Goal: Task Accomplishment & Management: Use online tool/utility

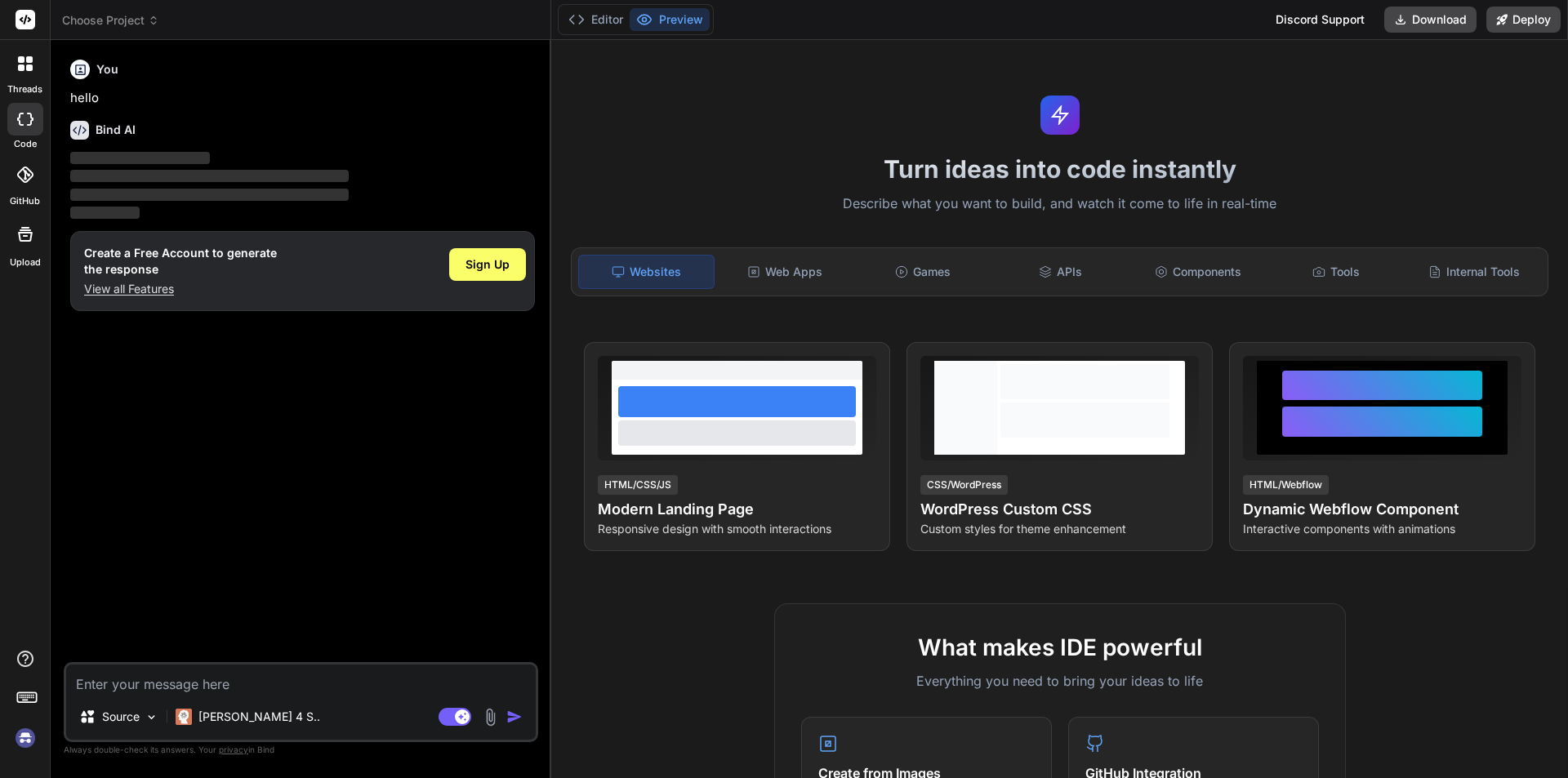
type textarea "x"
drag, startPoint x: 153, startPoint y: 23, endPoint x: 39, endPoint y: 21, distance: 114.0
click at [39, 21] on div "threads code GitHub Upload Choose Project Created with Pixso. Bind AI Web Searc…" at bounding box center [784, 389] width 1568 height 778
click at [425, 14] on div "Choose Project" at bounding box center [301, 20] width 477 height 16
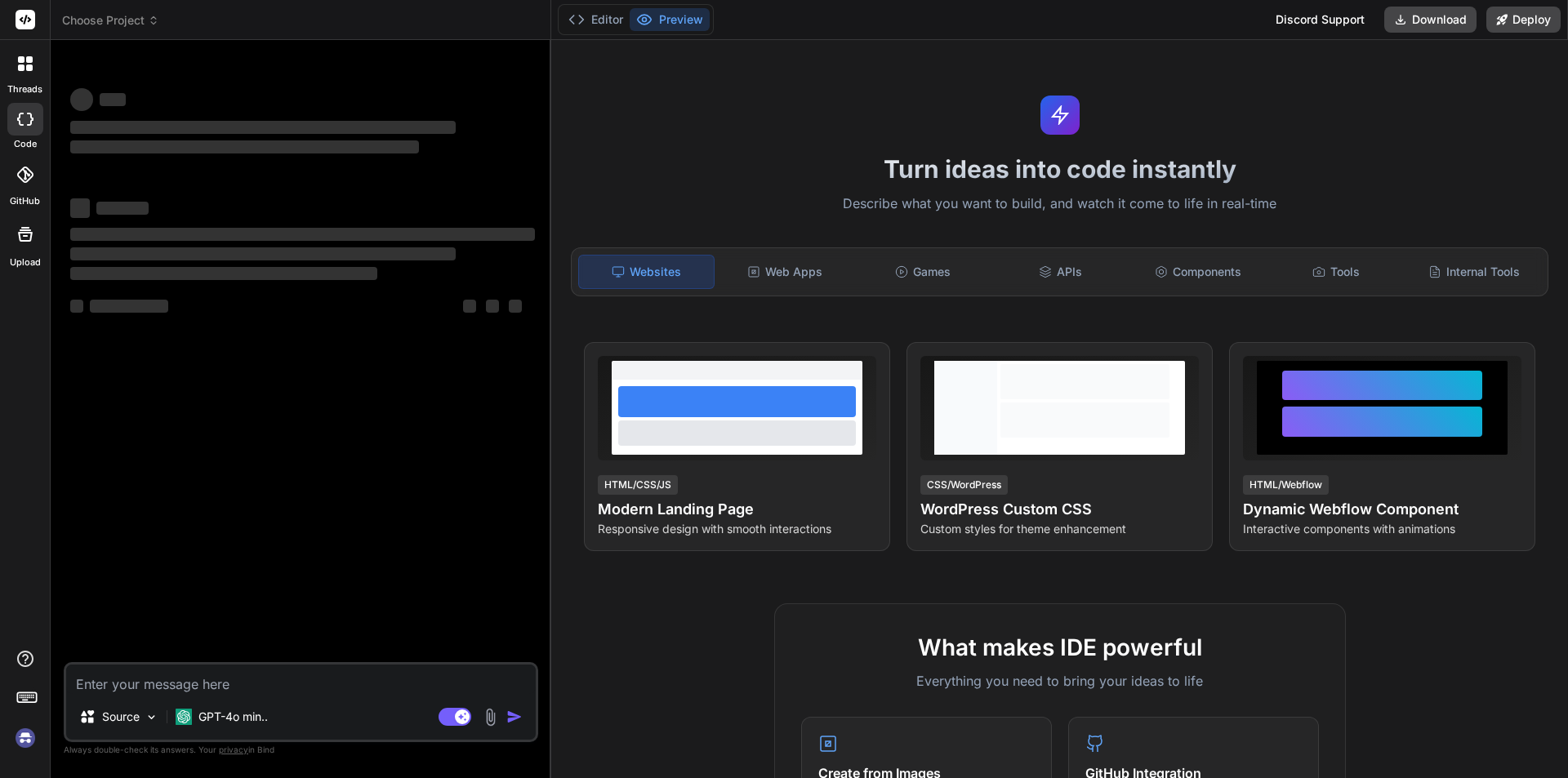
type textarea "x"
